Goal: Information Seeking & Learning: Learn about a topic

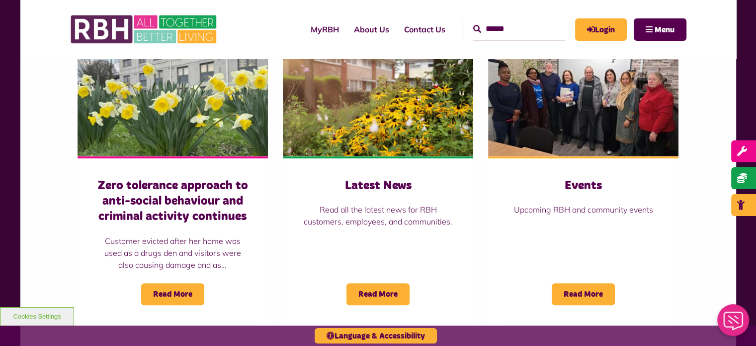
scroll to position [696, 0]
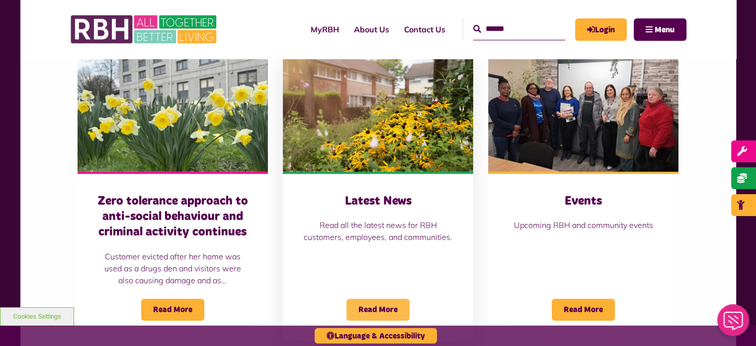
click at [386, 311] on span "Read More" at bounding box center [378, 309] width 63 height 22
click at [581, 303] on span "Read More" at bounding box center [583, 309] width 63 height 22
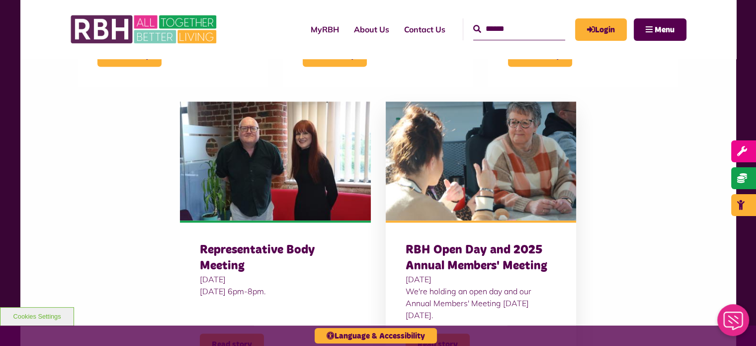
scroll to position [895, 0]
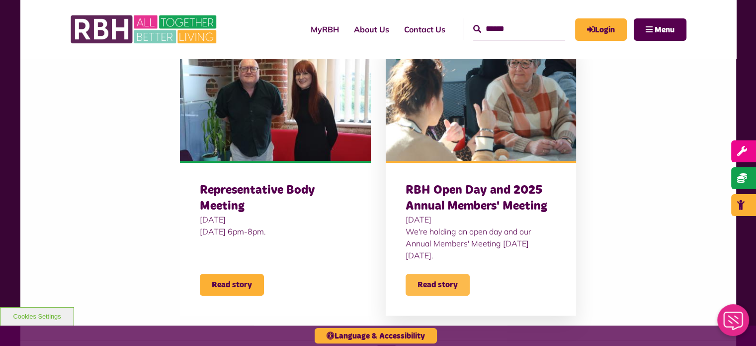
click at [446, 286] on span "Read story" at bounding box center [438, 284] width 64 height 22
